Goal: Information Seeking & Learning: Learn about a topic

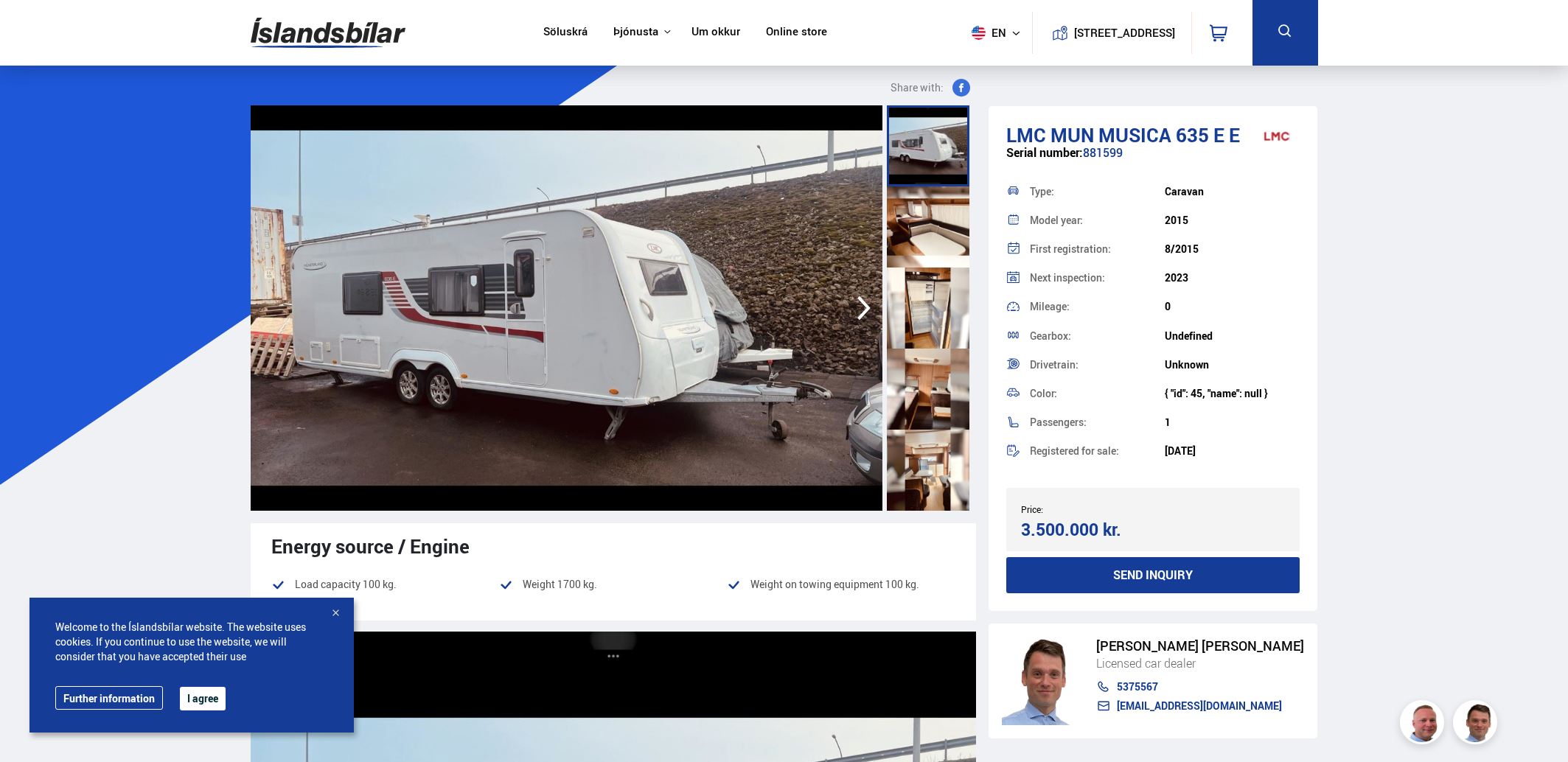
click at [687, 278] on img at bounding box center [566, 308] width 631 height 405
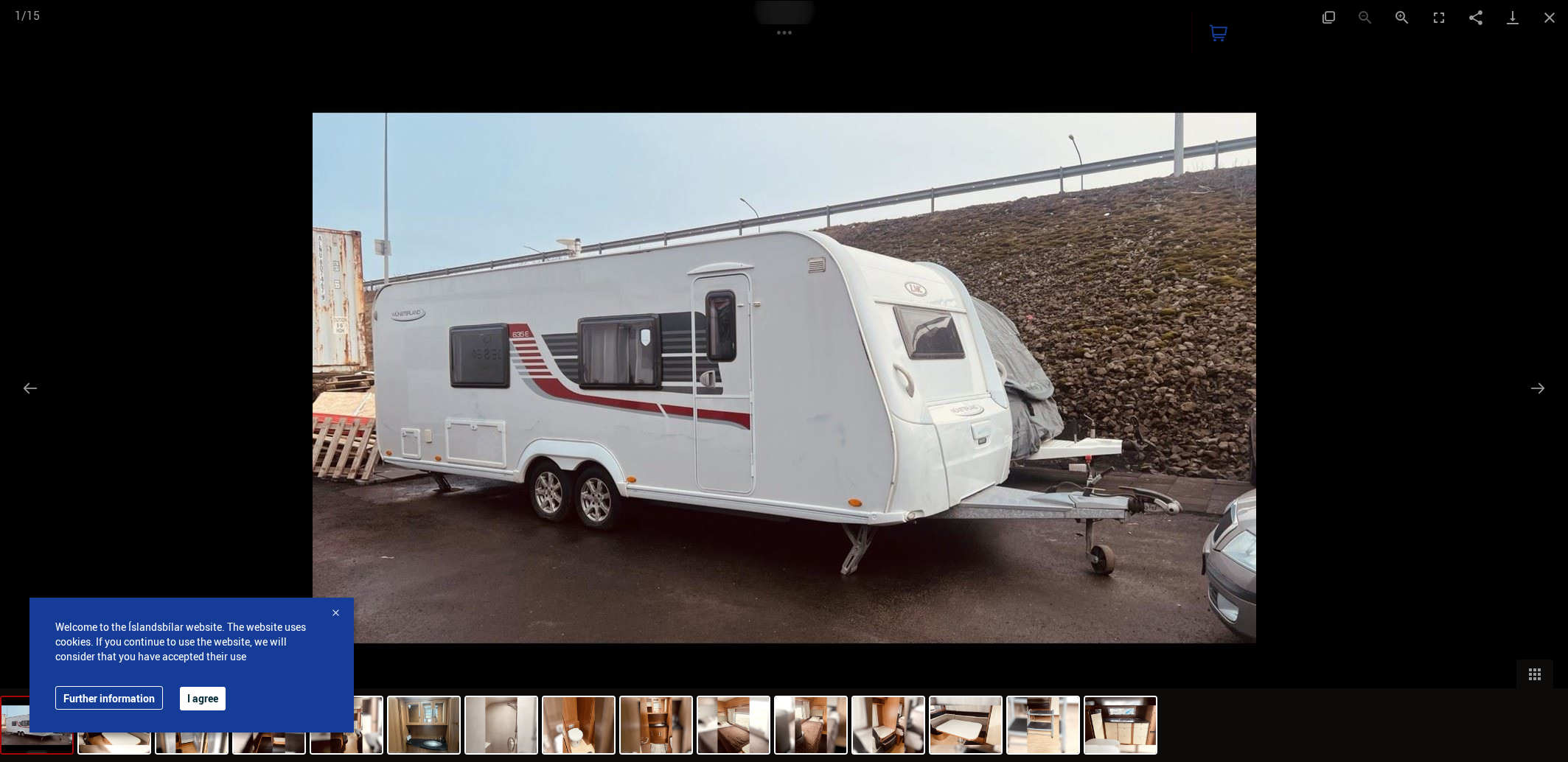
click at [1160, 469] on img at bounding box center [784, 378] width 943 height 755
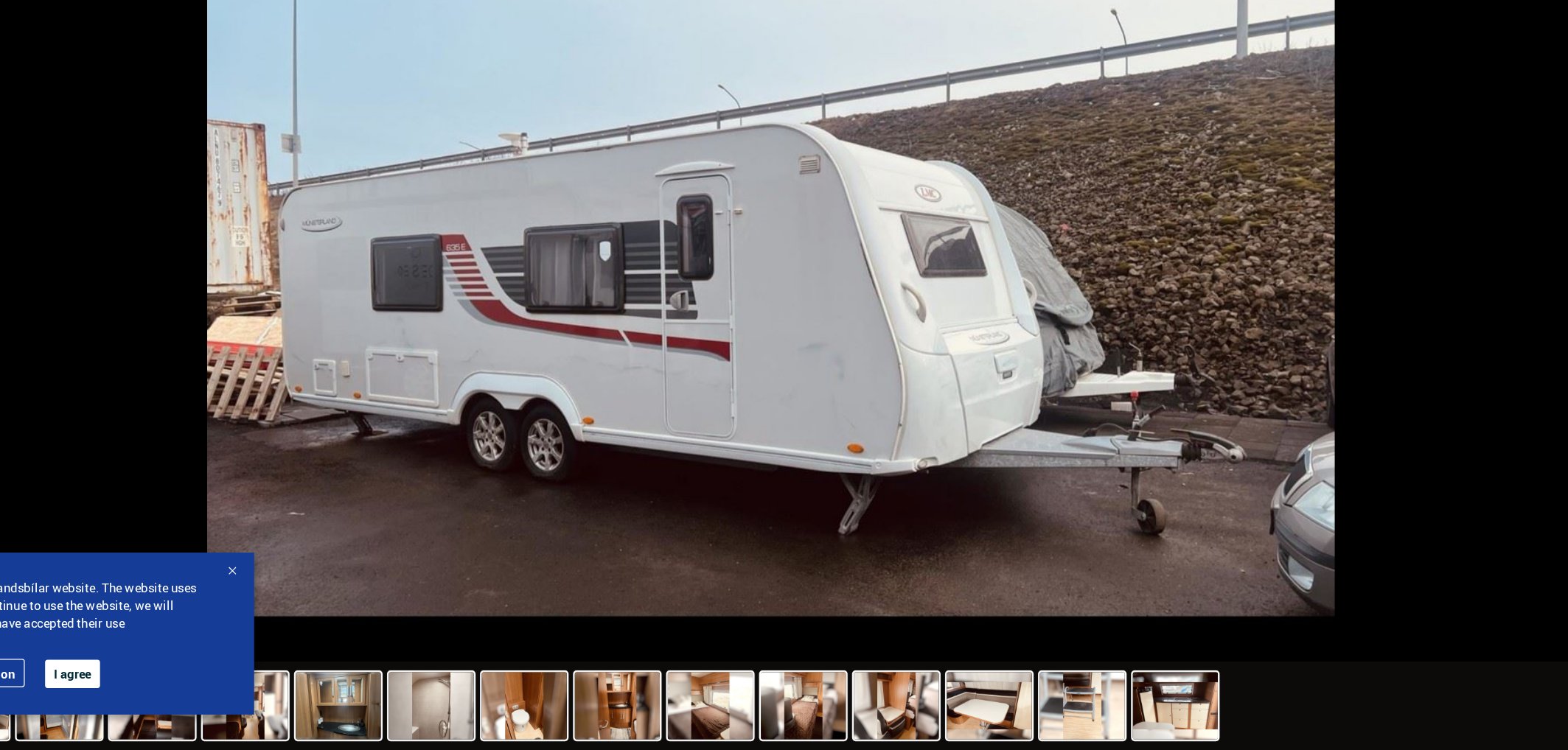
scroll to position [196, 0]
click at [328, 595] on div at bounding box center [335, 602] width 15 height 15
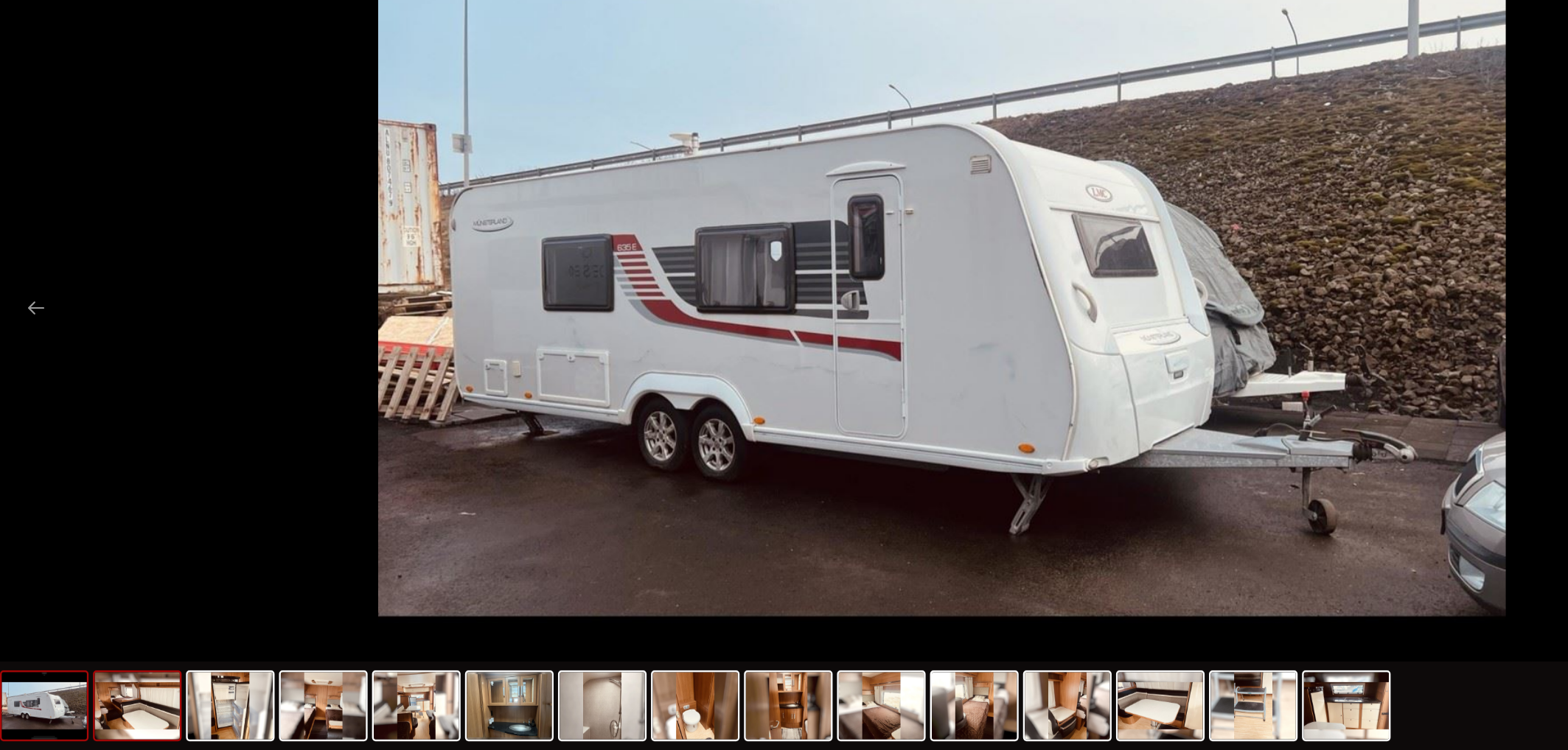
click at [99, 686] on img at bounding box center [114, 713] width 71 height 56
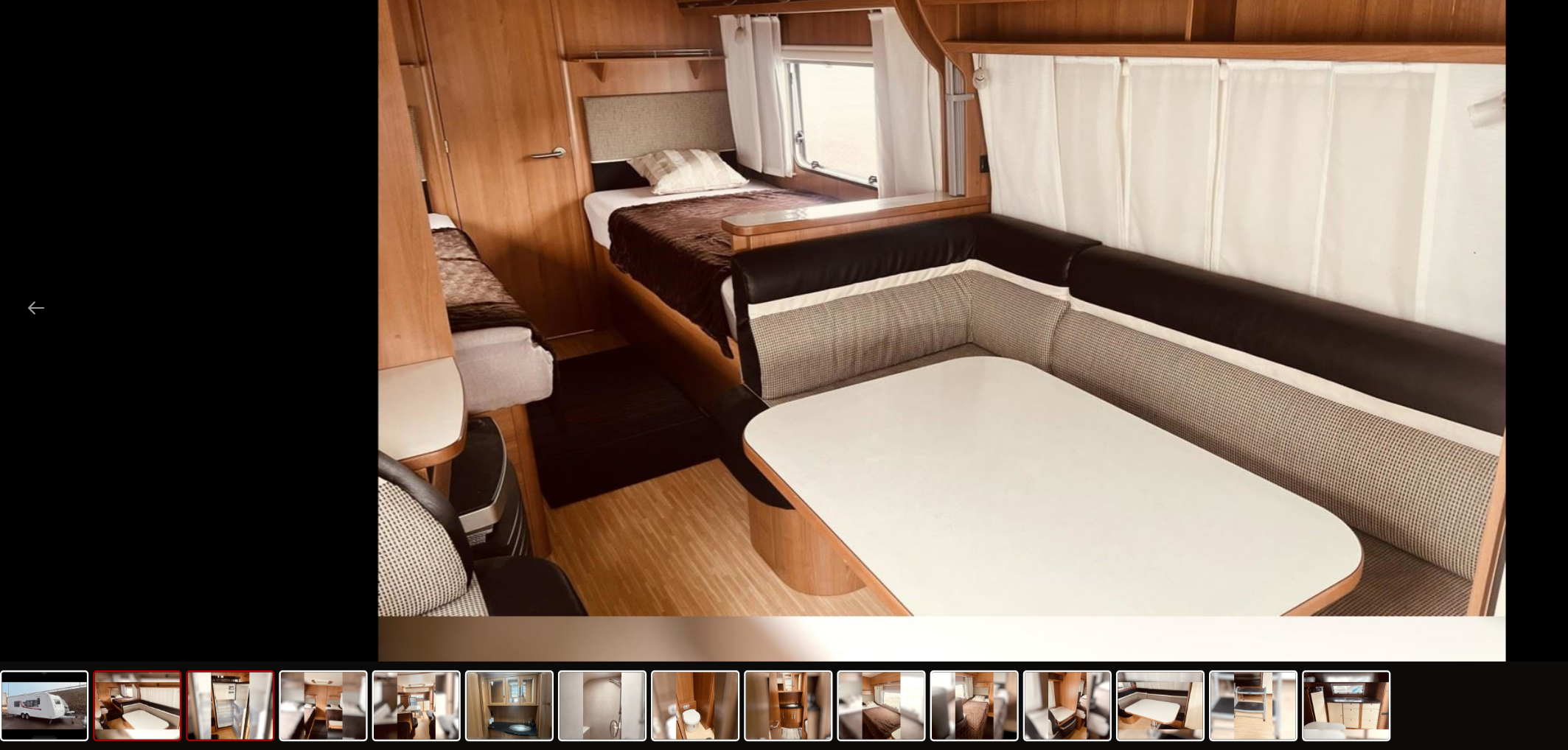
click at [170, 686] on img at bounding box center [192, 713] width 71 height 56
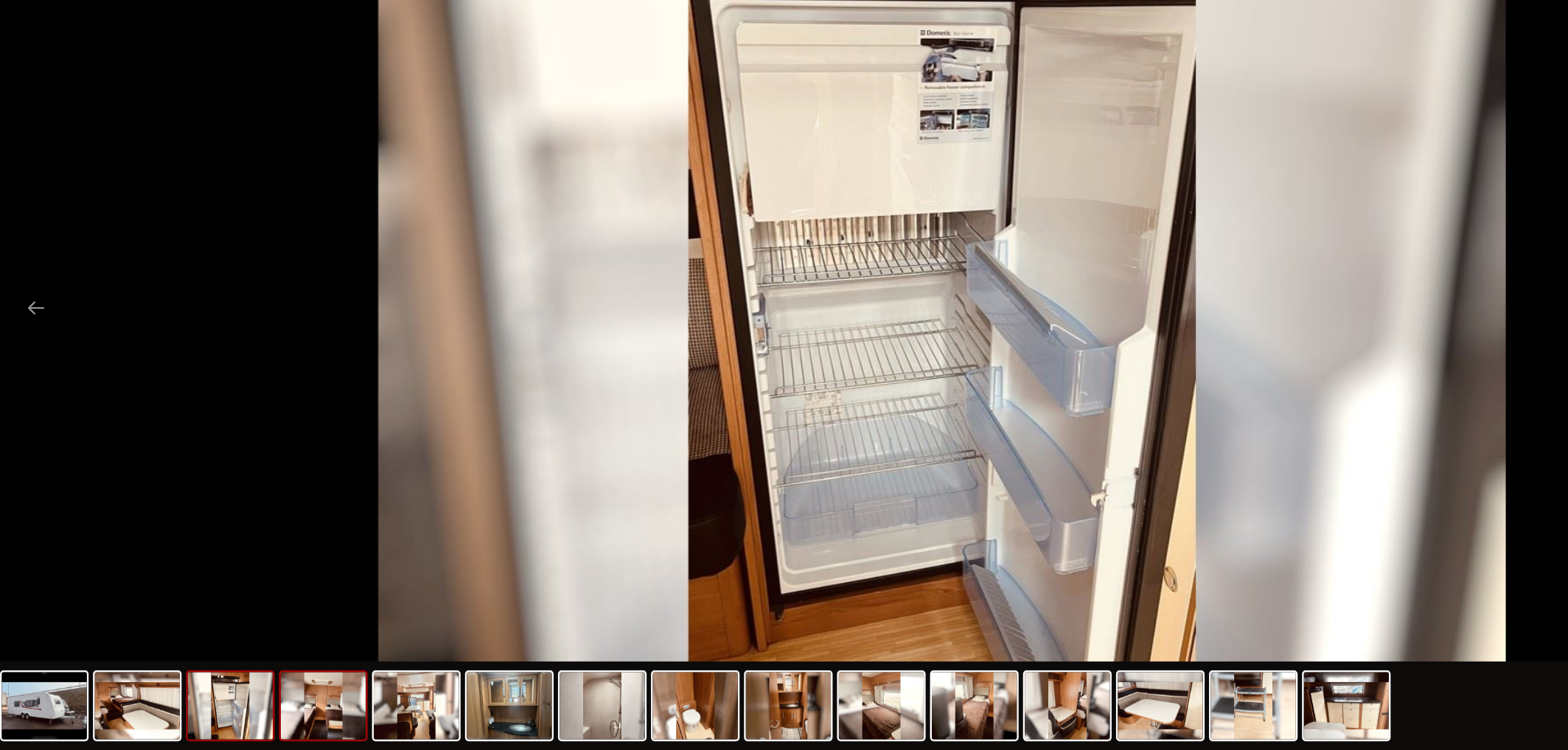
click at [256, 686] on img at bounding box center [269, 713] width 71 height 56
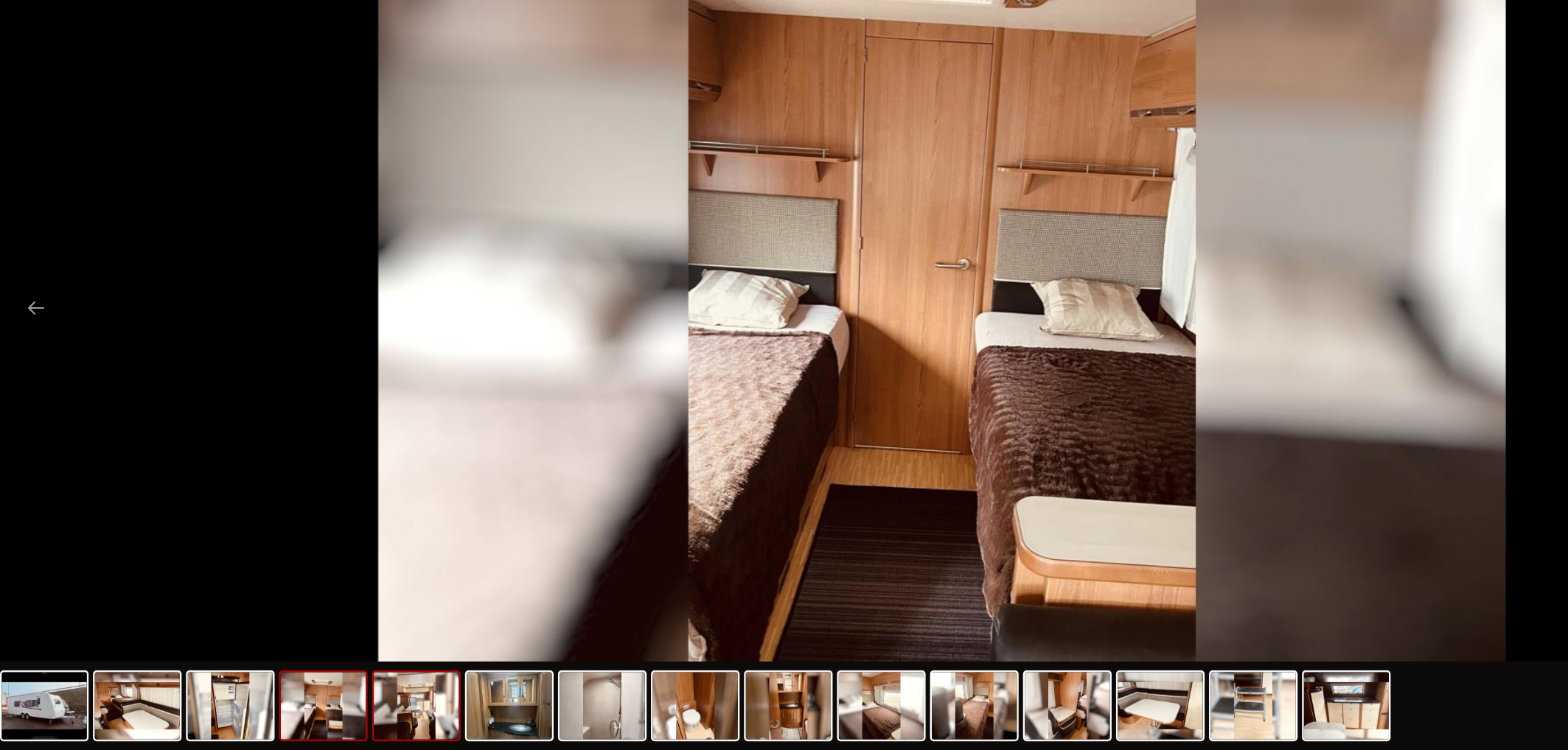
click at [340, 686] on img at bounding box center [346, 713] width 71 height 56
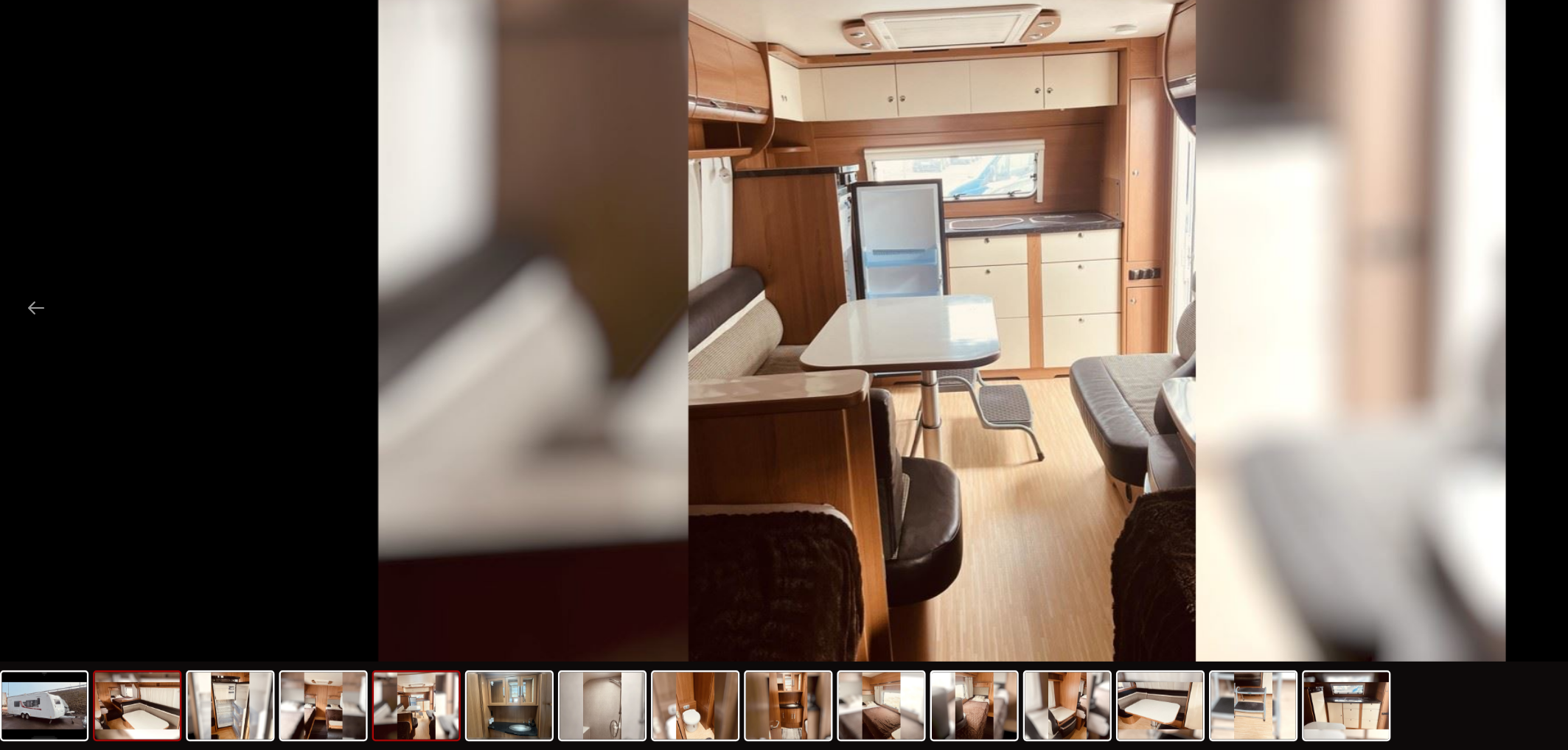
click at [117, 686] on img at bounding box center [114, 713] width 71 height 56
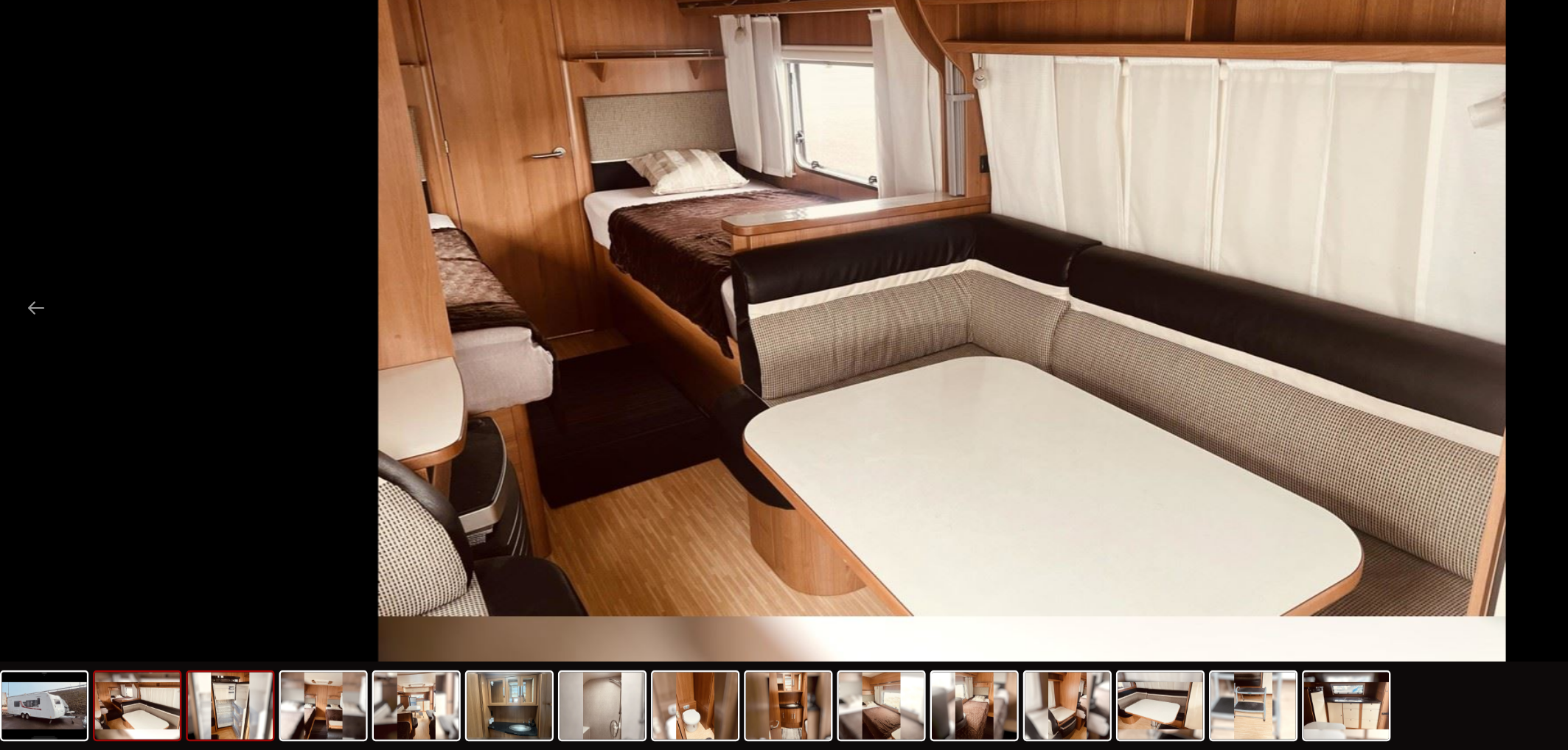
click at [177, 686] on img at bounding box center [192, 713] width 71 height 56
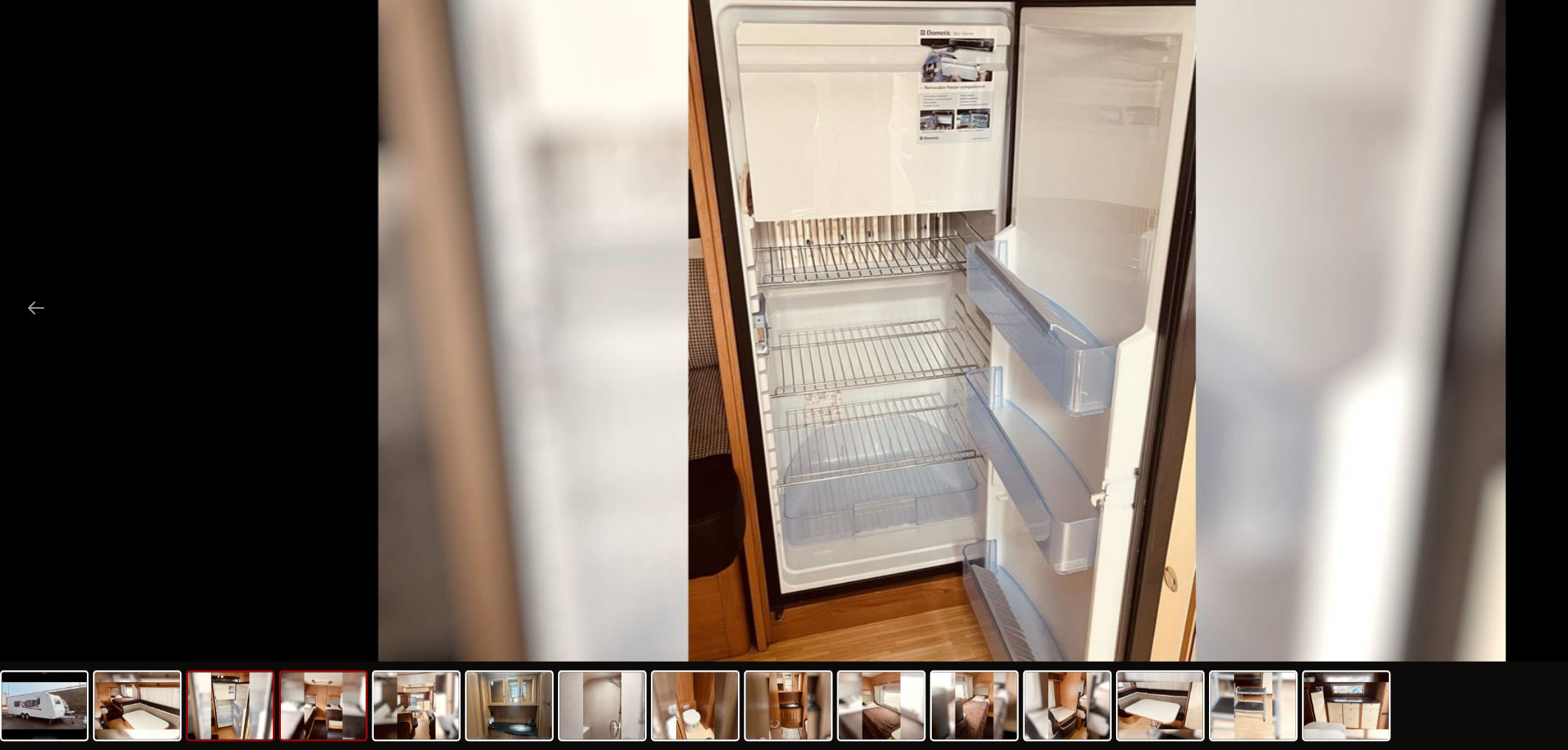
click at [265, 686] on img at bounding box center [269, 713] width 71 height 56
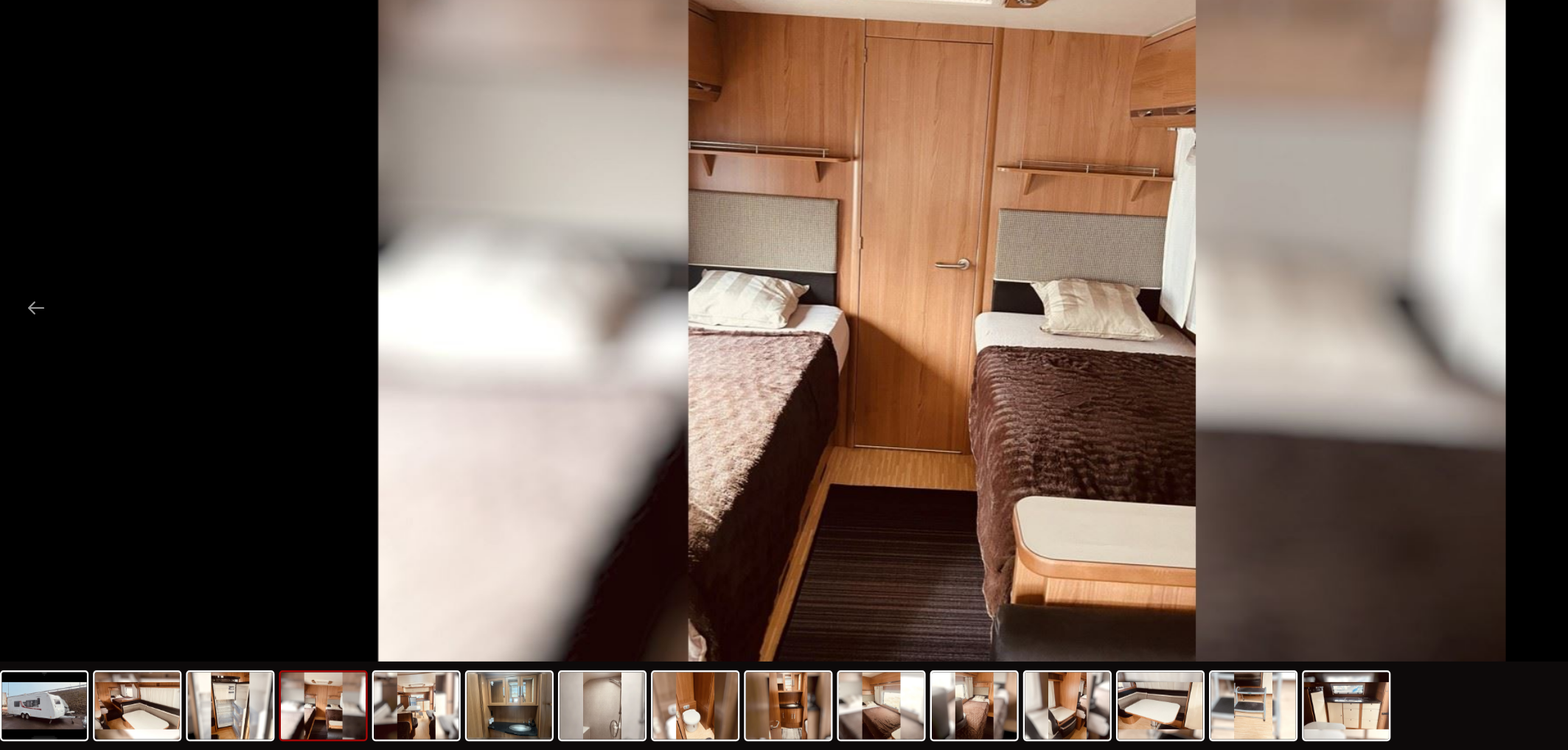
click at [250, 686] on img at bounding box center [269, 713] width 71 height 56
click at [192, 686] on img at bounding box center [192, 713] width 71 height 56
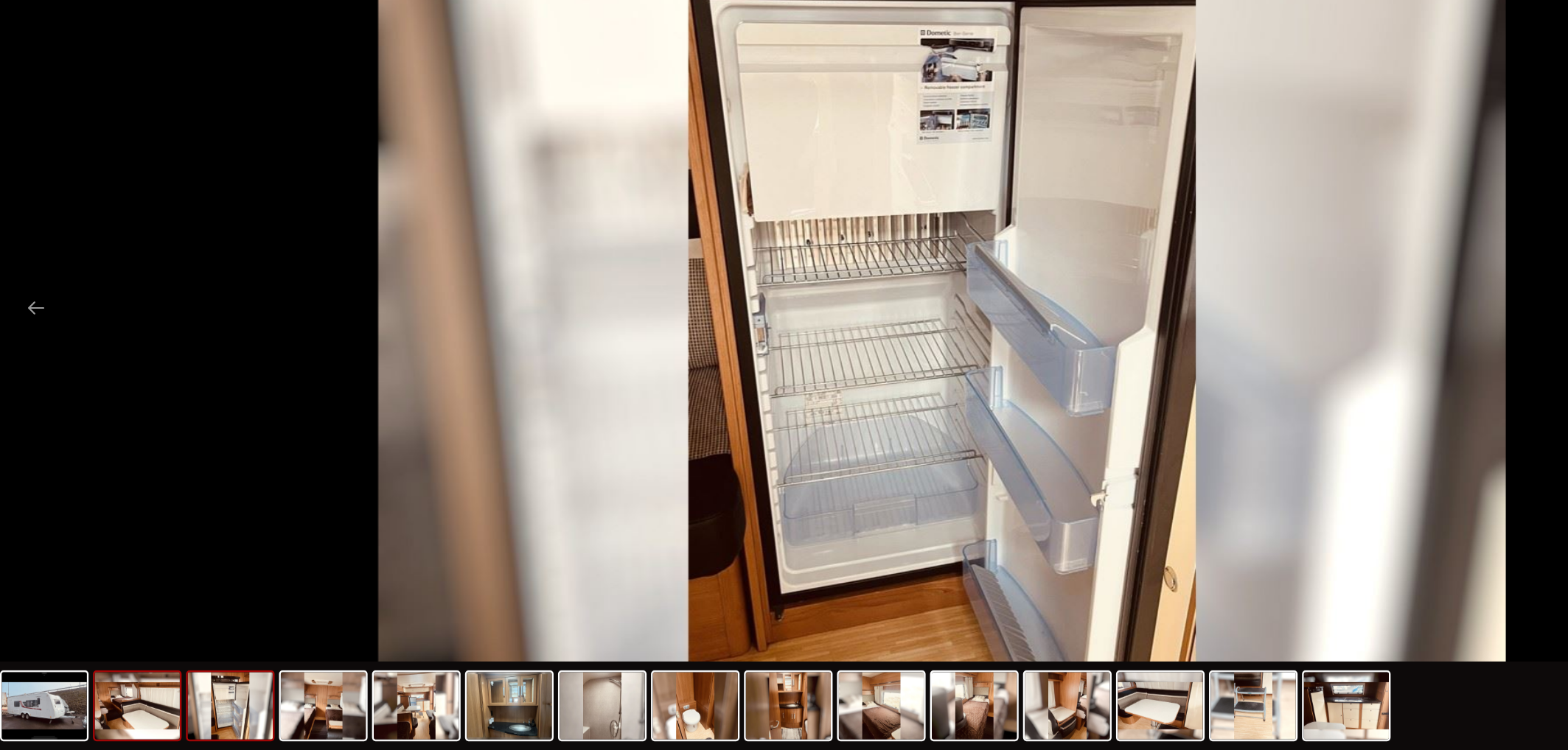
click at [139, 686] on img at bounding box center [114, 713] width 71 height 56
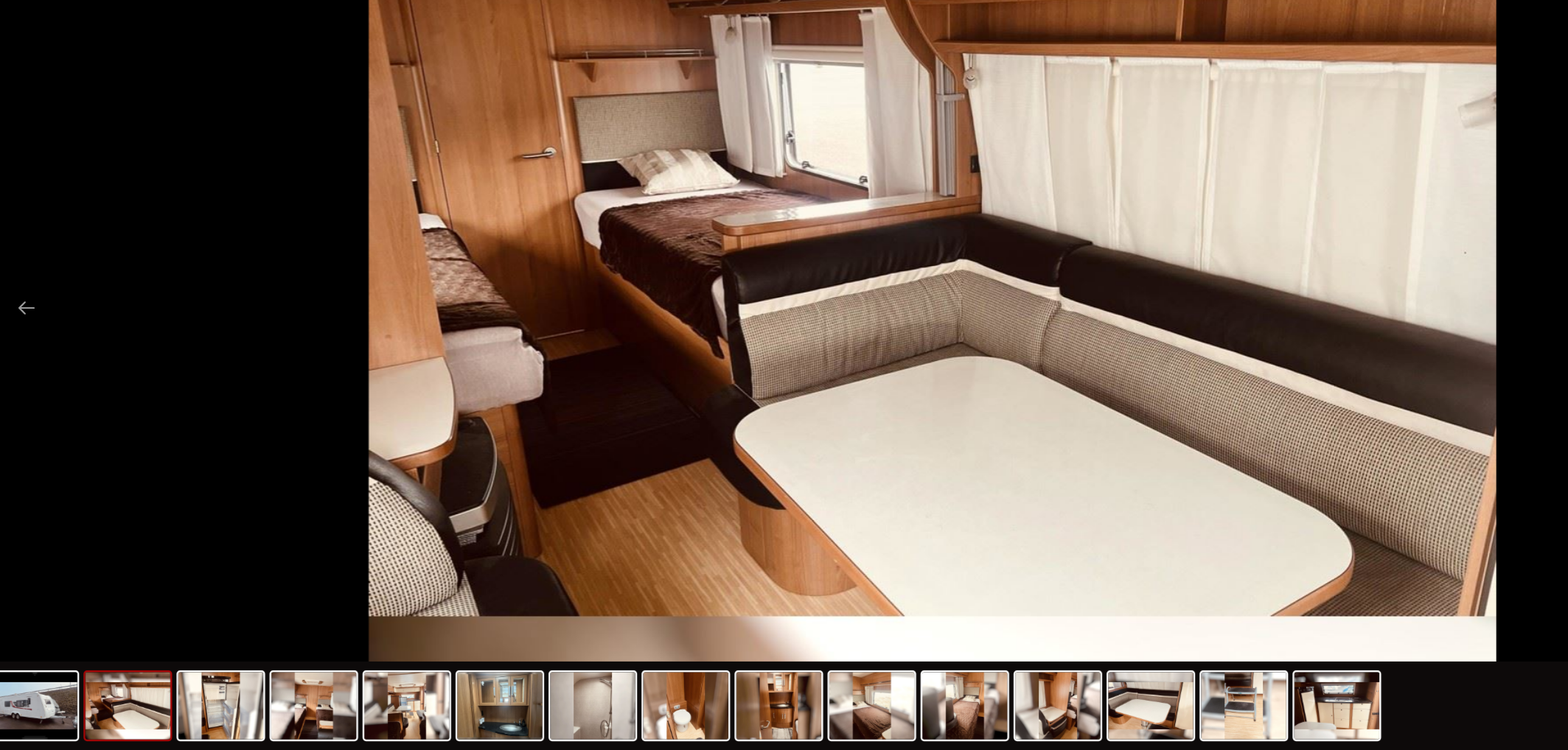
scroll to position [200, 0]
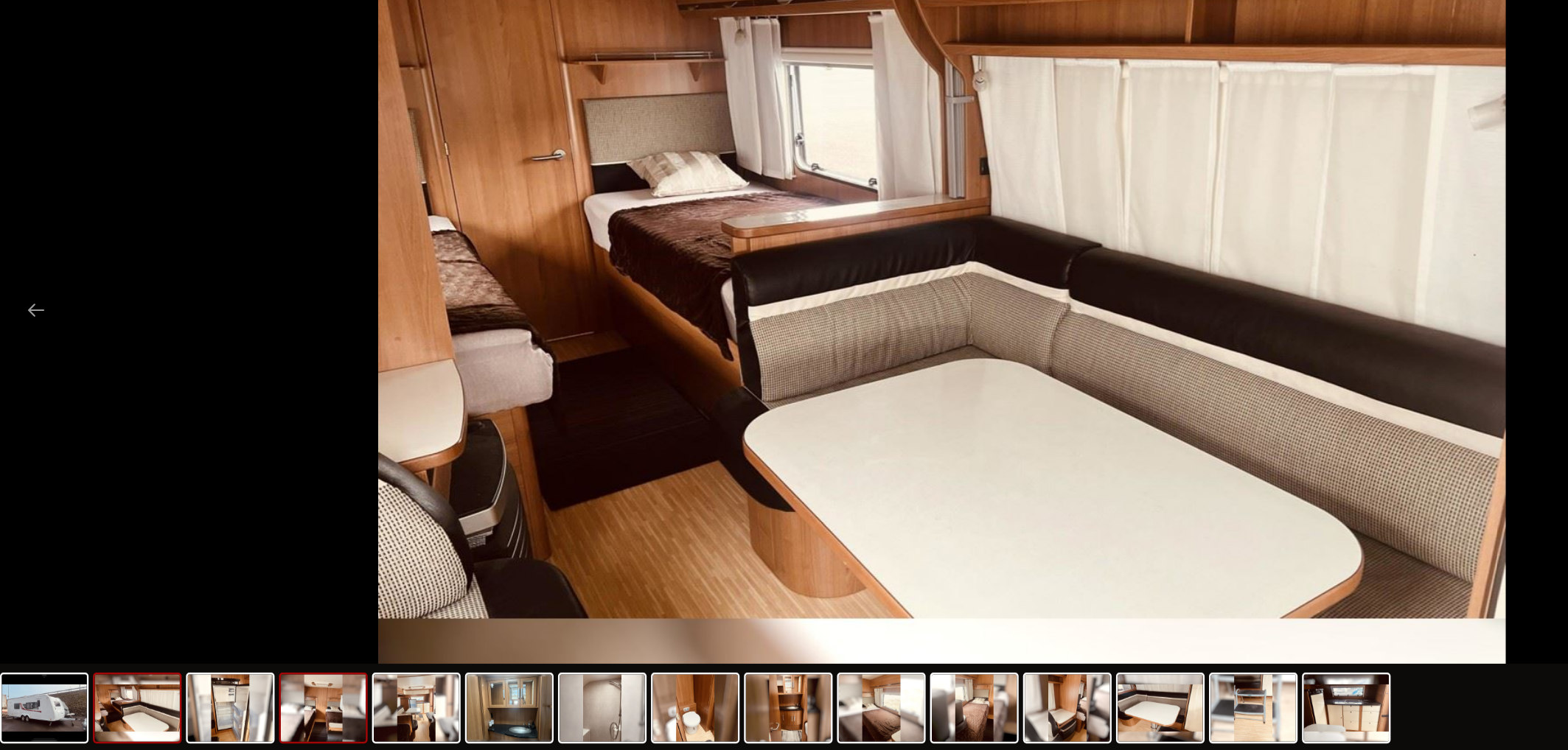
click at [293, 686] on img at bounding box center [269, 713] width 71 height 56
